Goal: Navigation & Orientation: Find specific page/section

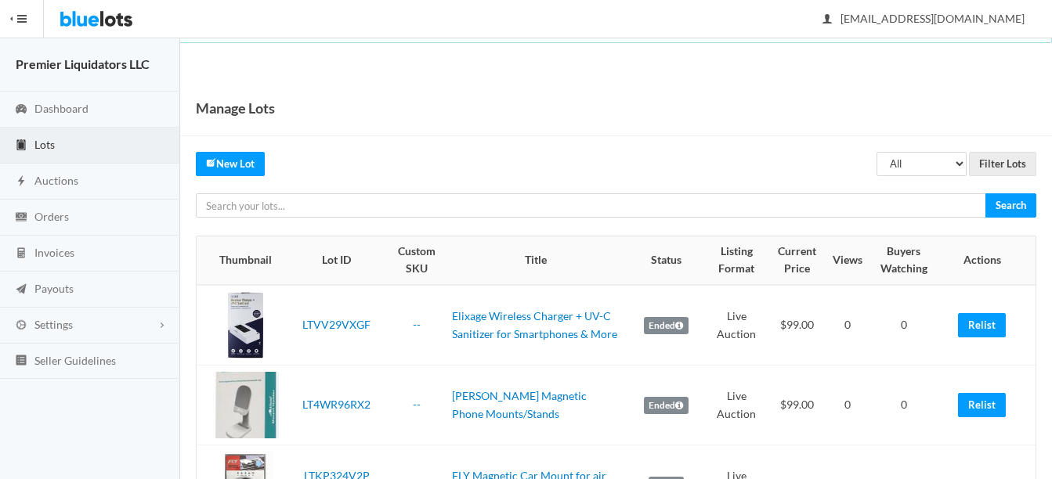
click at [35, 144] on span "Lots" at bounding box center [44, 144] width 20 height 13
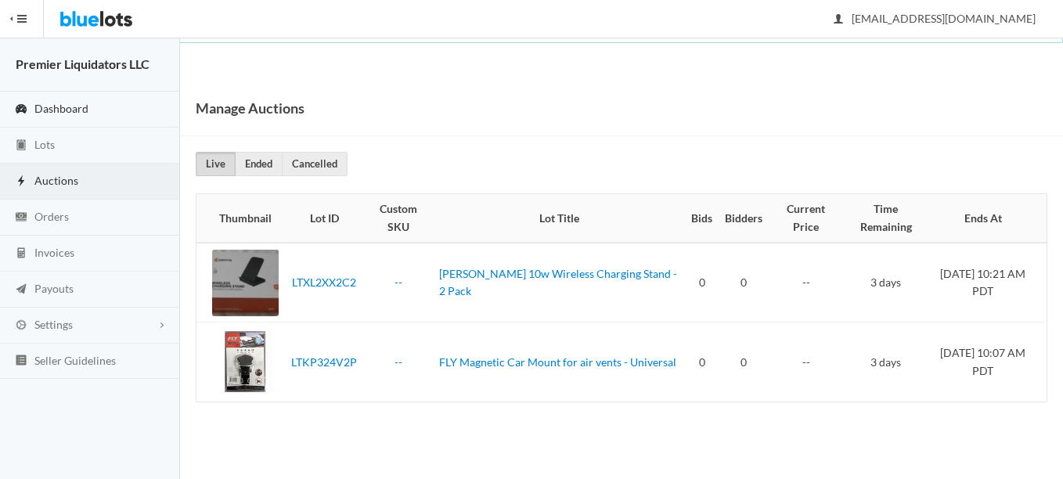
click at [73, 112] on span "Dashboard" at bounding box center [61, 108] width 54 height 13
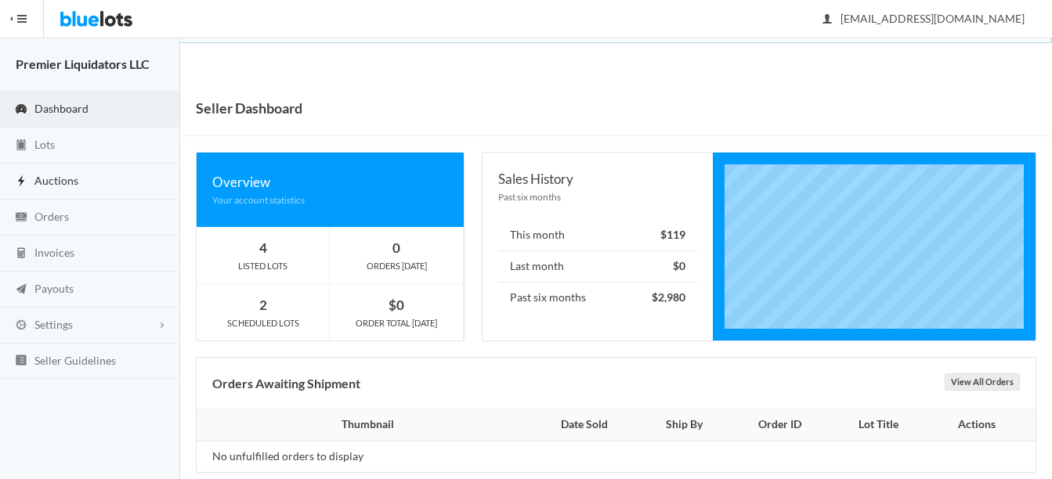
click at [52, 181] on span "Auctions" at bounding box center [56, 180] width 44 height 13
